Goal: Find specific page/section: Find specific page/section

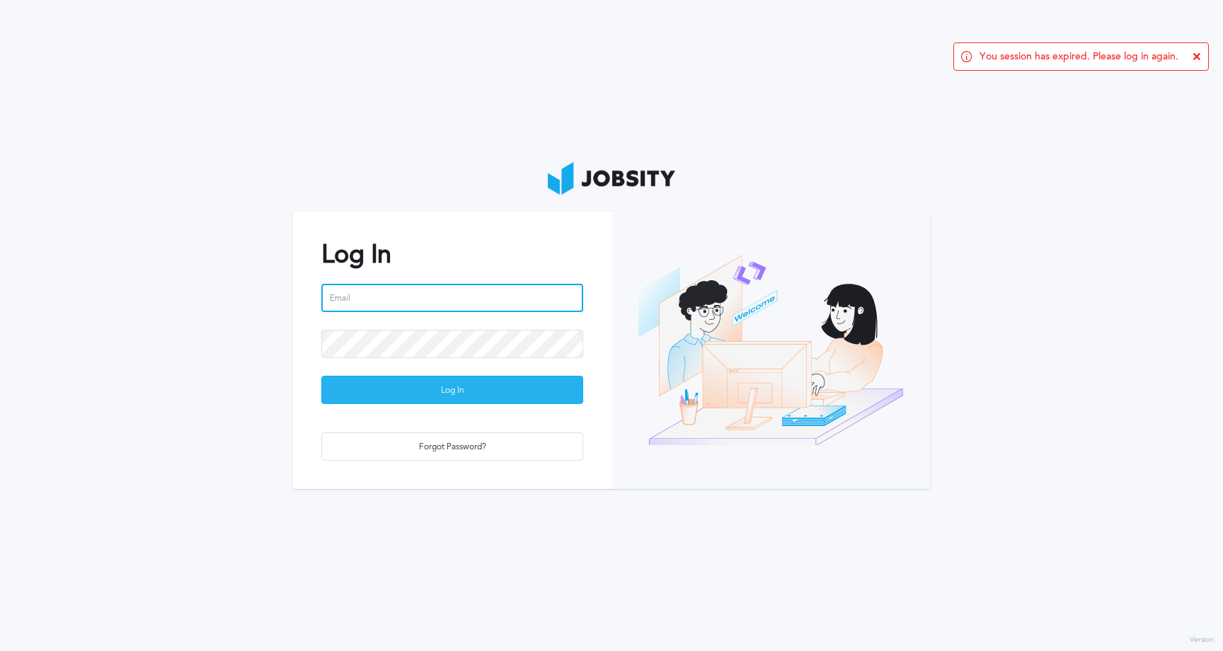
type input "[PERSON_NAME][EMAIL_ADDRESS][PERSON_NAME][DOMAIN_NAME]"
click at [428, 389] on div "Log In" at bounding box center [452, 391] width 260 height 28
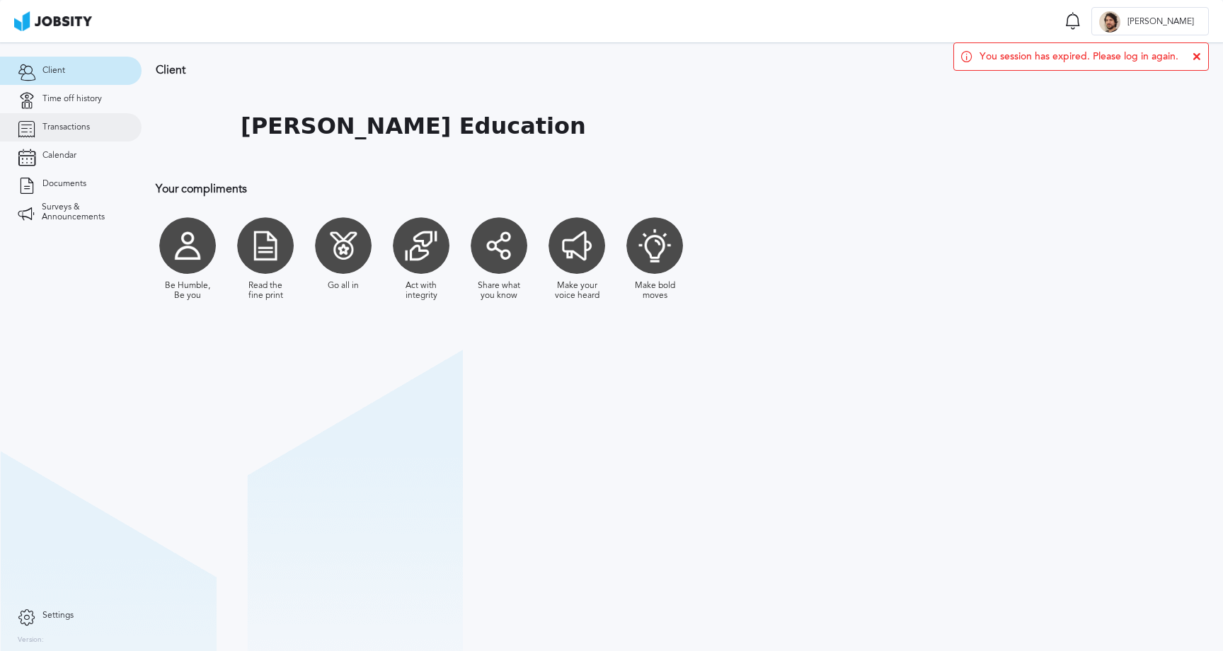
click at [74, 127] on span "Transactions" at bounding box center [65, 127] width 47 height 10
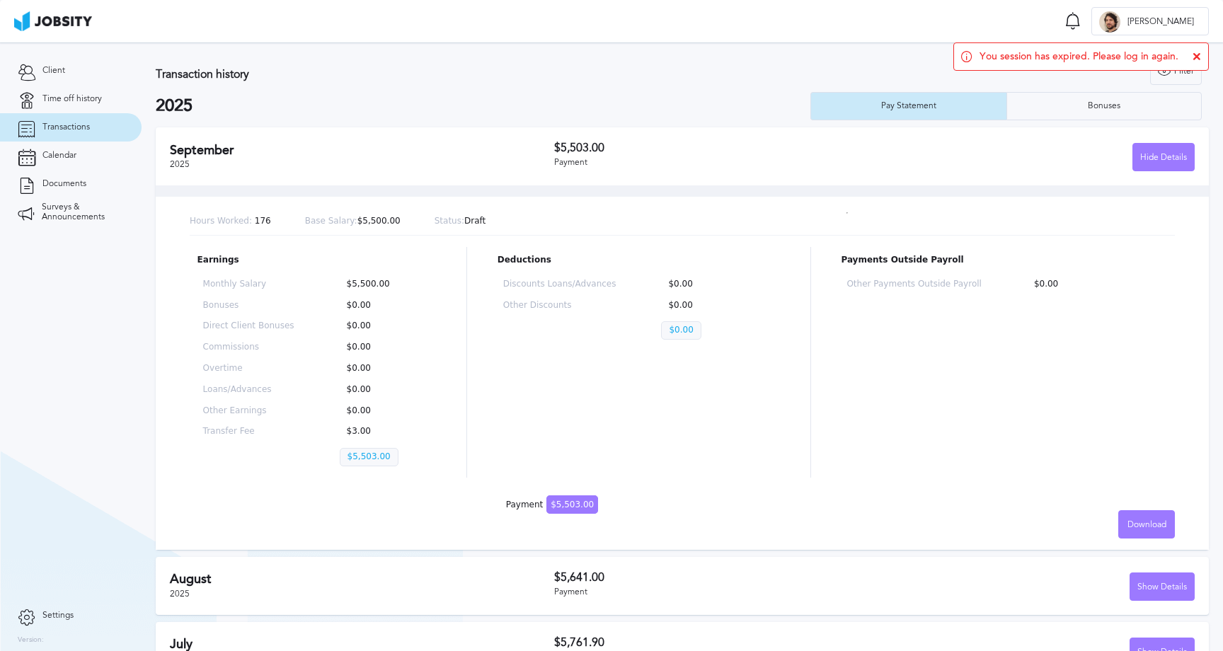
scroll to position [36, 0]
